Goal: Task Accomplishment & Management: Manage account settings

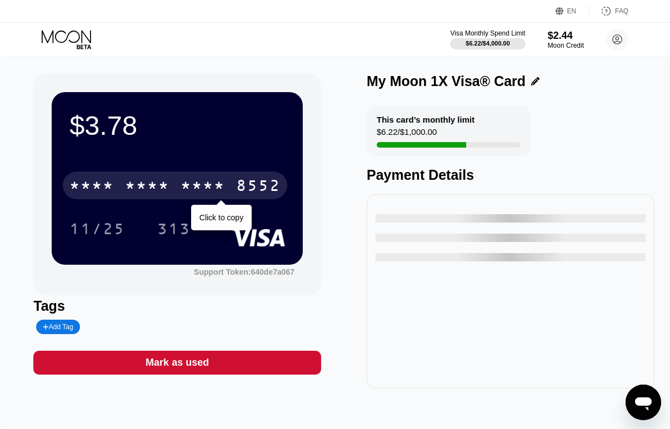
click at [177, 189] on div "* * * * * * * * * * * * 8552" at bounding box center [175, 186] width 224 height 28
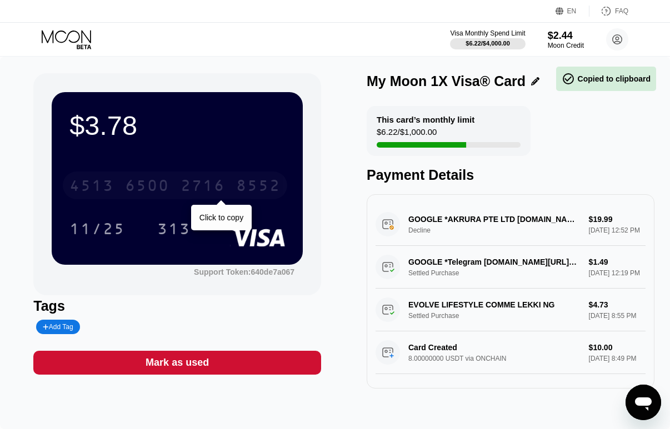
click at [247, 184] on div "8552" at bounding box center [258, 187] width 44 height 18
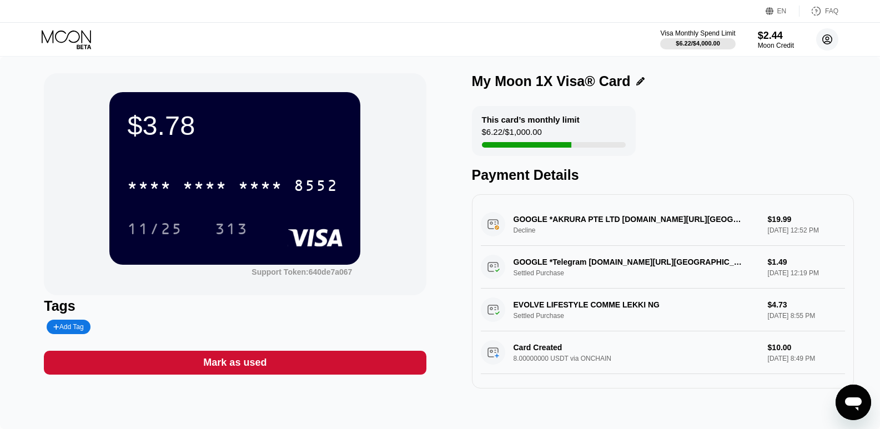
click at [826, 44] on icon at bounding box center [827, 39] width 9 height 9
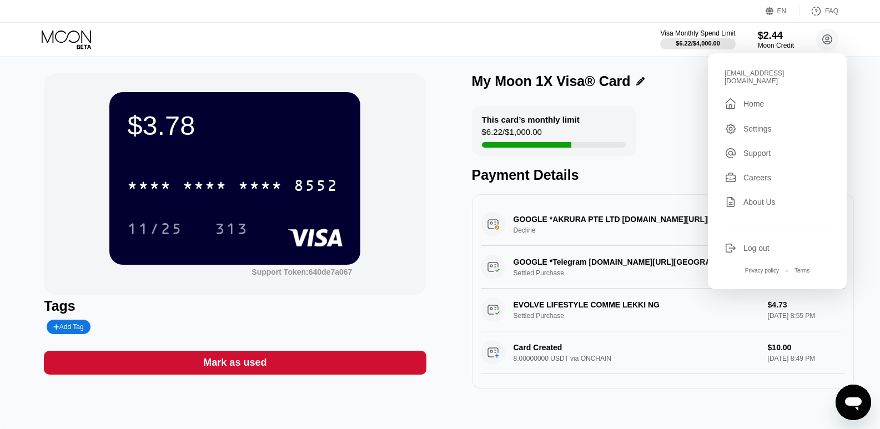
click at [760, 124] on div "Settings" at bounding box center [757, 128] width 28 height 9
